Goal: Transaction & Acquisition: Book appointment/travel/reservation

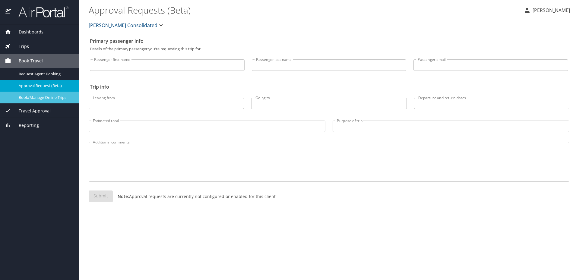
click at [46, 97] on span "Book/Manage Online Trips" at bounding box center [45, 98] width 53 height 6
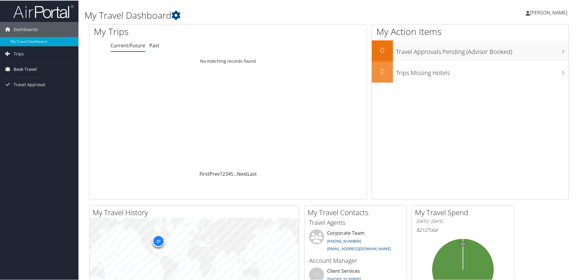
click at [25, 68] on span "Book Travel" at bounding box center [25, 68] width 23 height 15
click at [27, 98] on link "Book/Manage Online Trips" at bounding box center [39, 98] width 78 height 9
